Goal: Complete application form

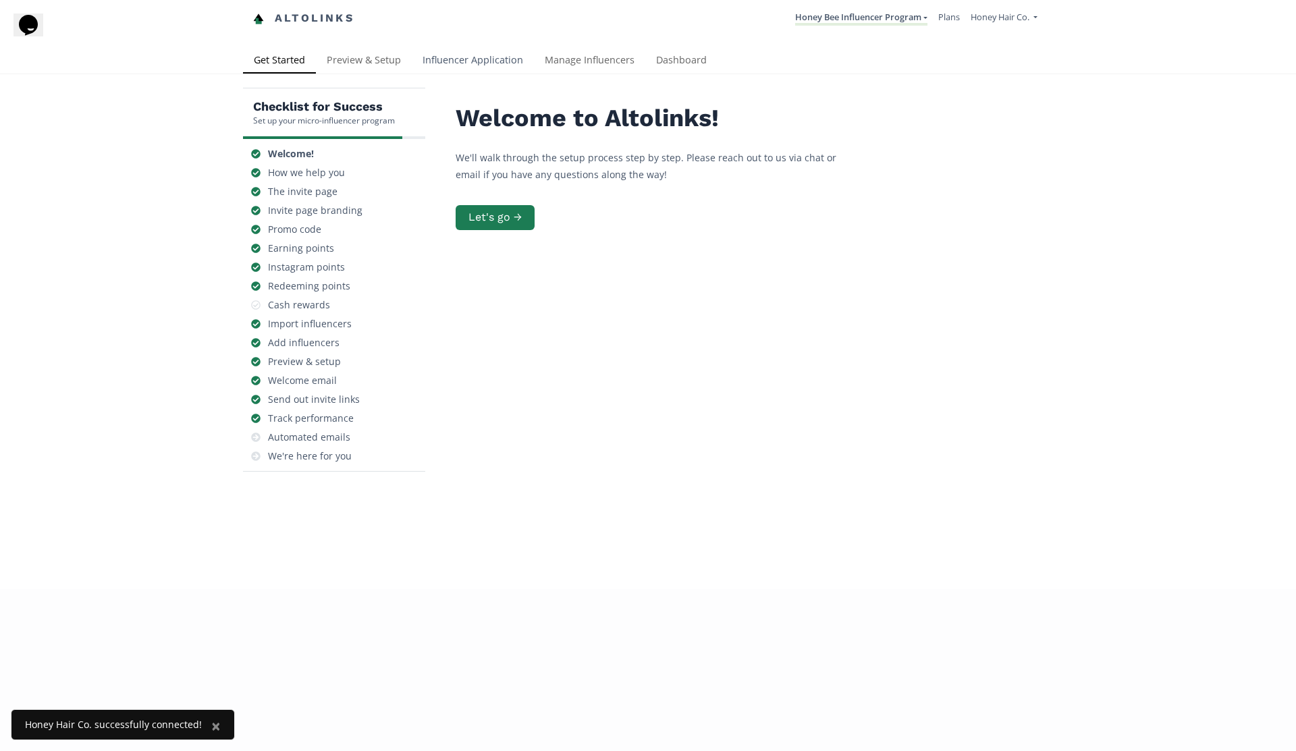
click at [438, 63] on link "Influencer Application" at bounding box center [473, 61] width 122 height 27
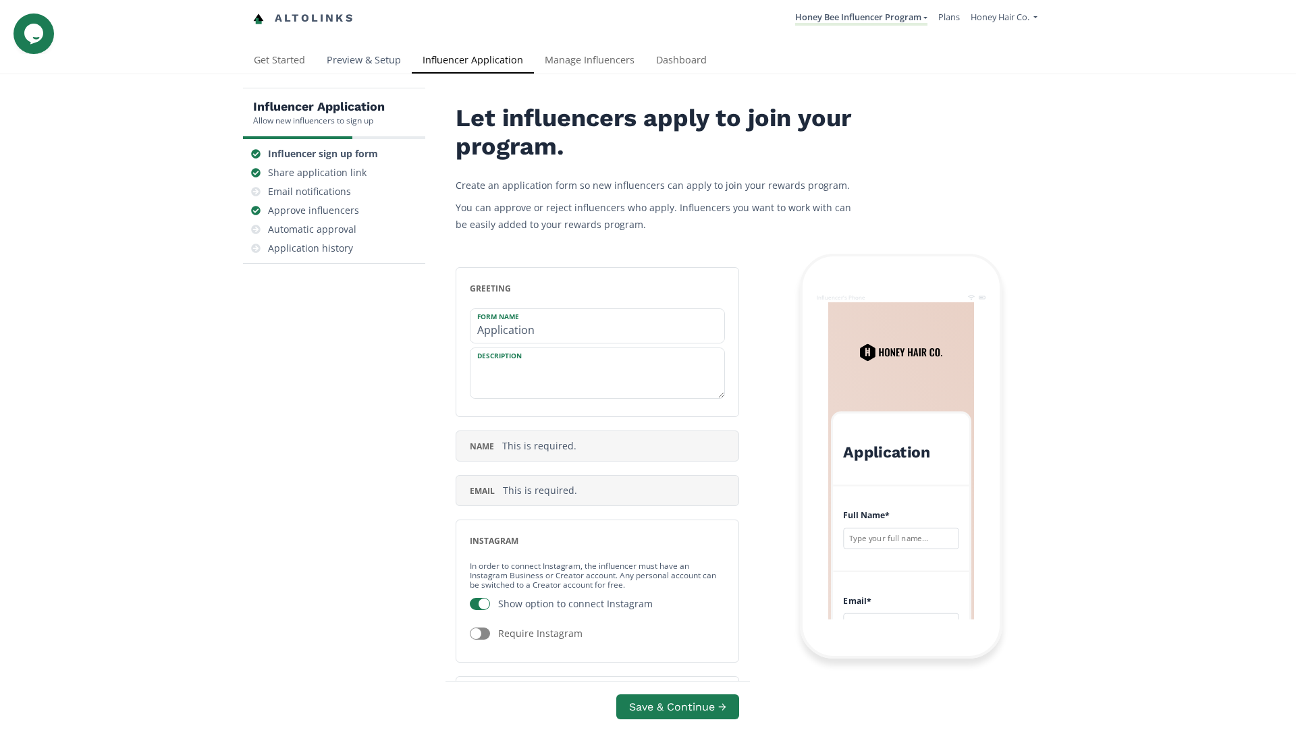
click at [348, 57] on link "Preview & Setup" at bounding box center [364, 61] width 96 height 27
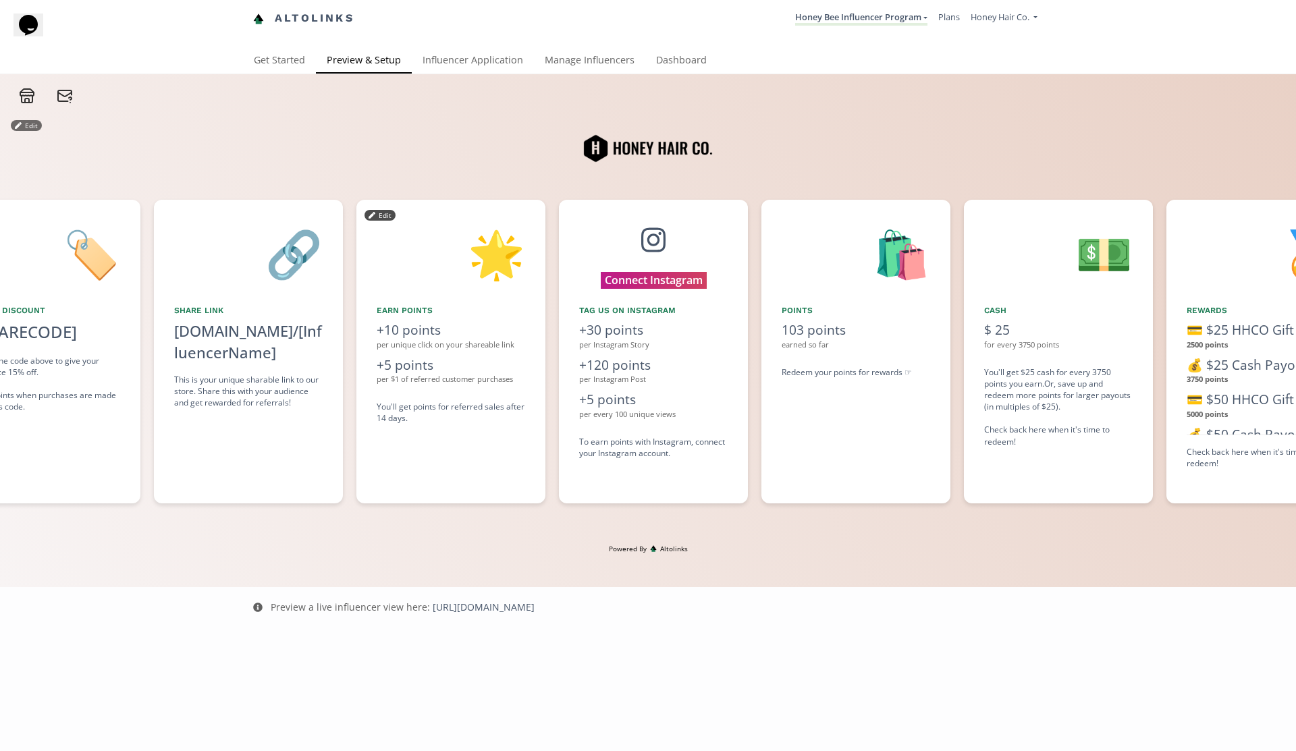
scroll to position [0, 1012]
